Goal: Navigation & Orientation: Find specific page/section

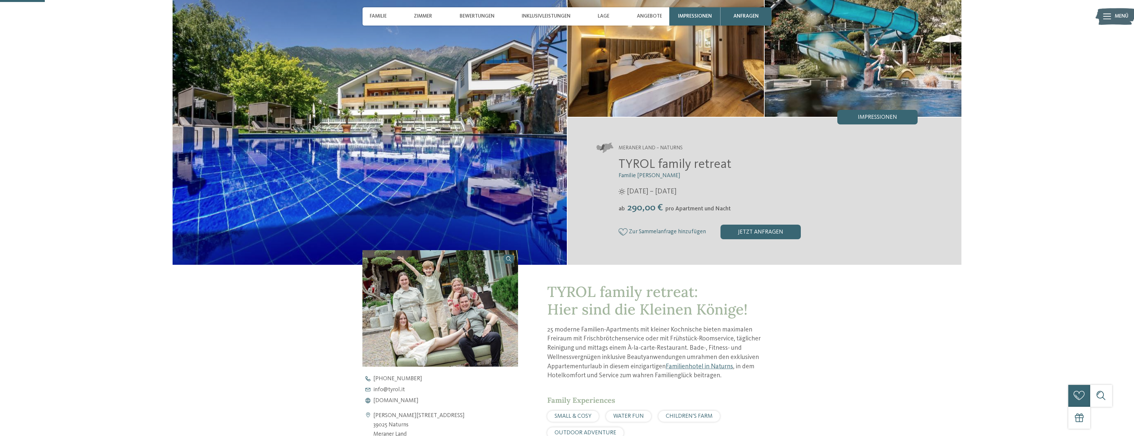
scroll to position [100, 0]
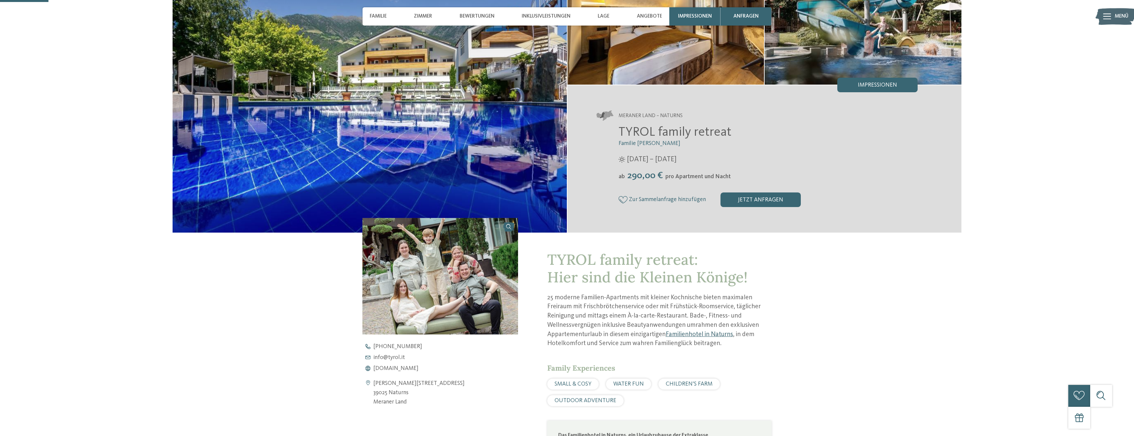
click at [681, 334] on link "Familienhotel in Naturns" at bounding box center [698, 334] width 67 height 7
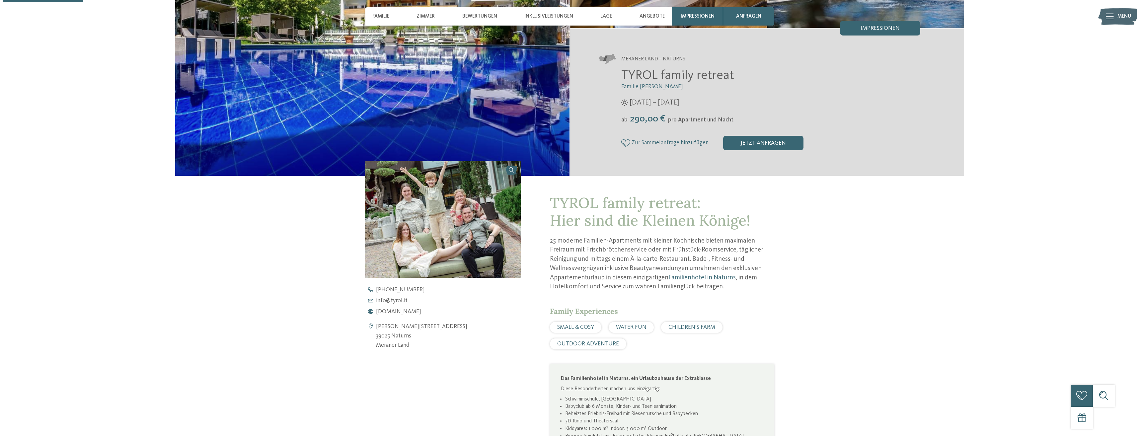
scroll to position [166, 0]
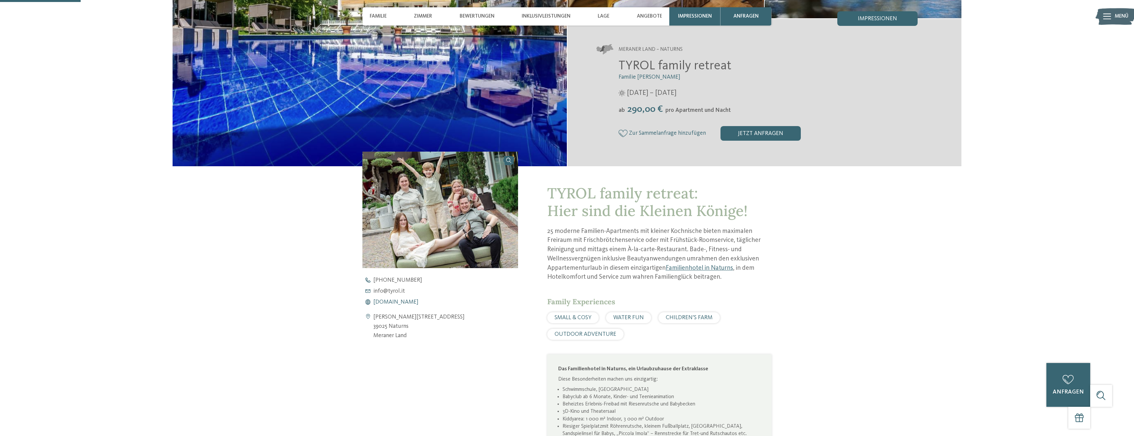
click at [387, 303] on span "www.tyrol.it" at bounding box center [395, 302] width 45 height 6
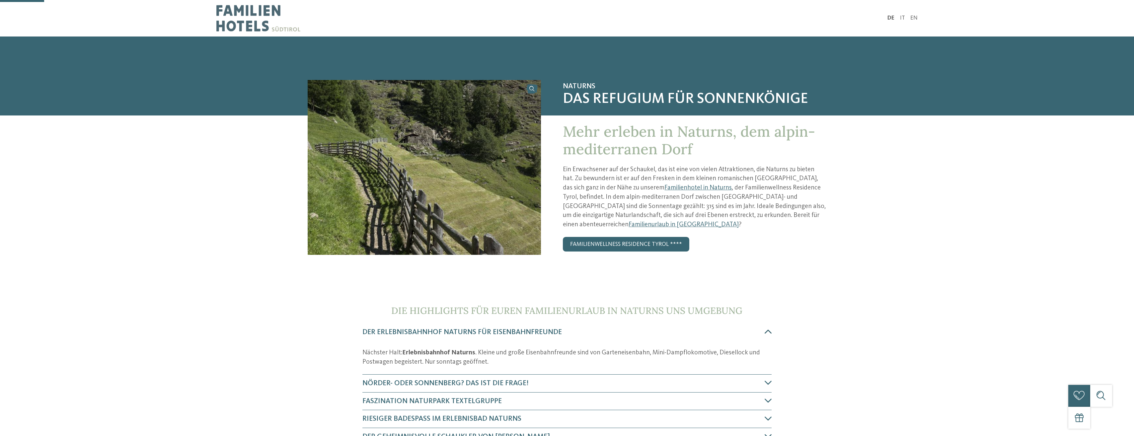
scroll to position [133, 0]
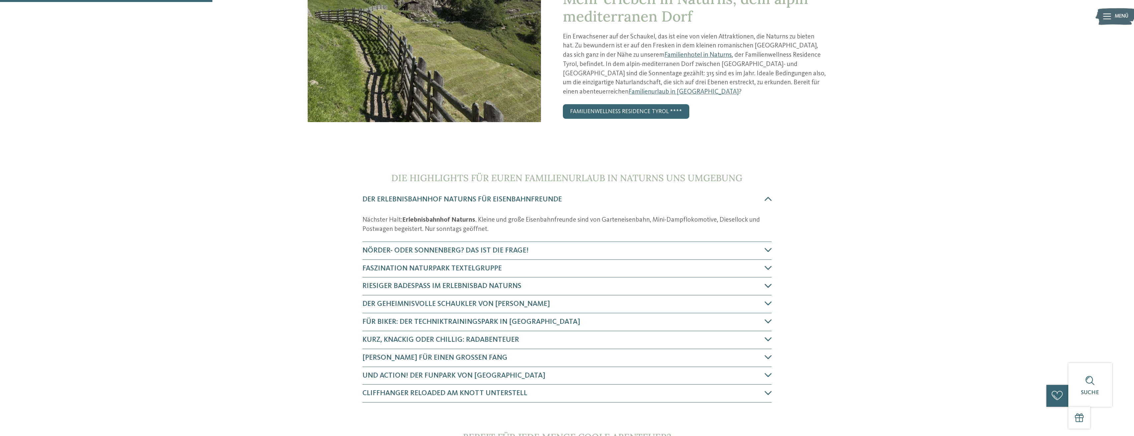
click at [510, 286] on span "Riesiger Badespaß im Erlebnisbad Naturns" at bounding box center [441, 285] width 159 height 7
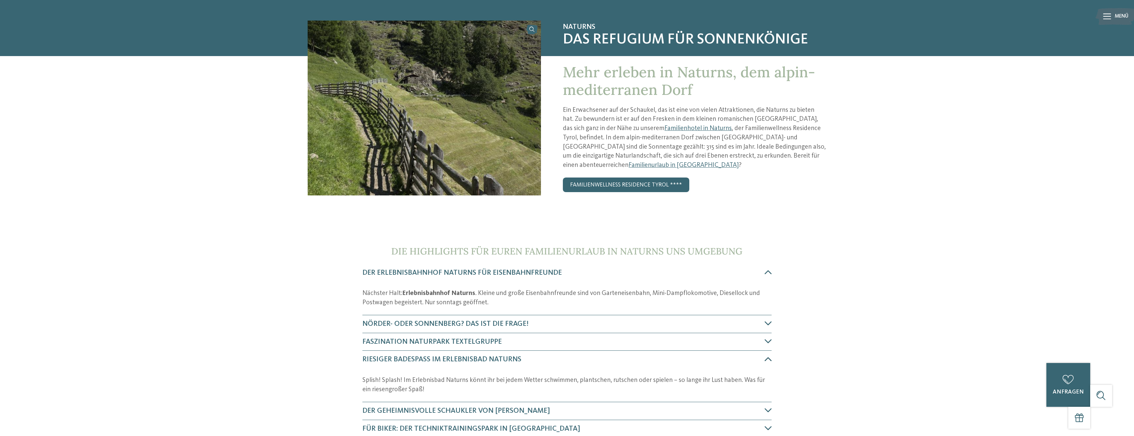
scroll to position [0, 0]
